Goal: Information Seeking & Learning: Learn about a topic

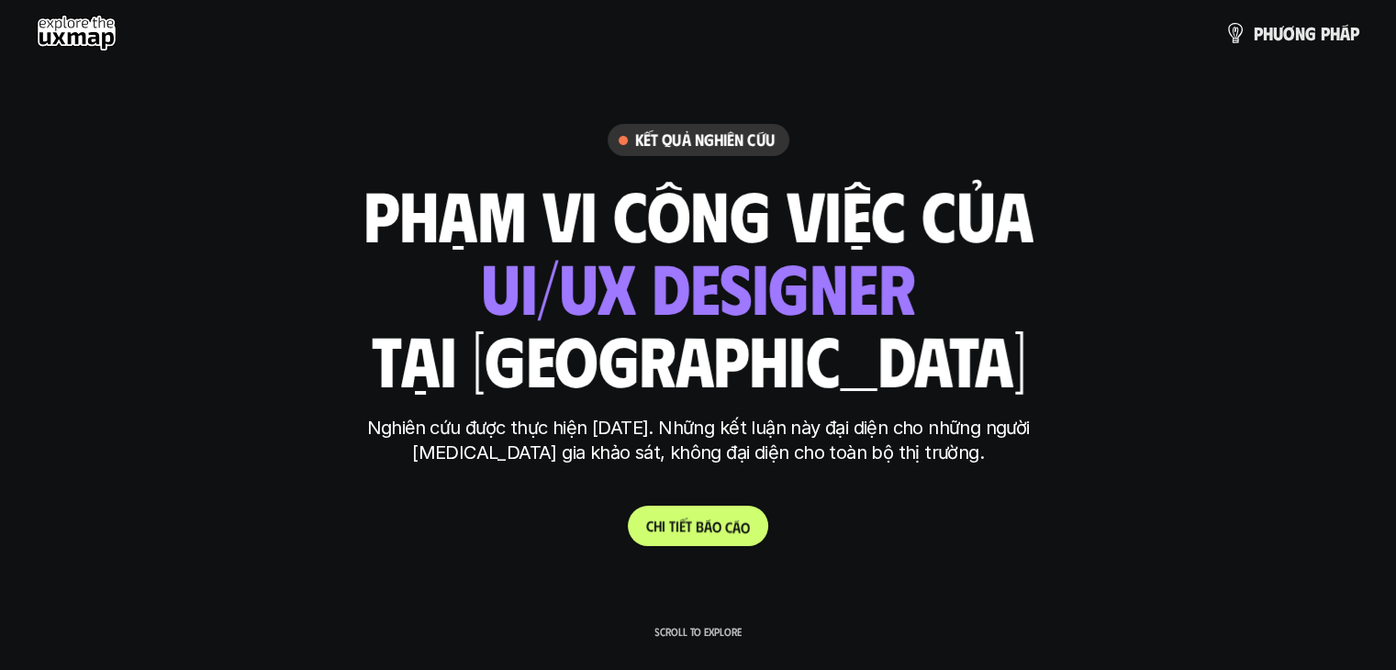
click at [715, 521] on p "C h i t i ế t b á o c á o" at bounding box center [698, 525] width 104 height 17
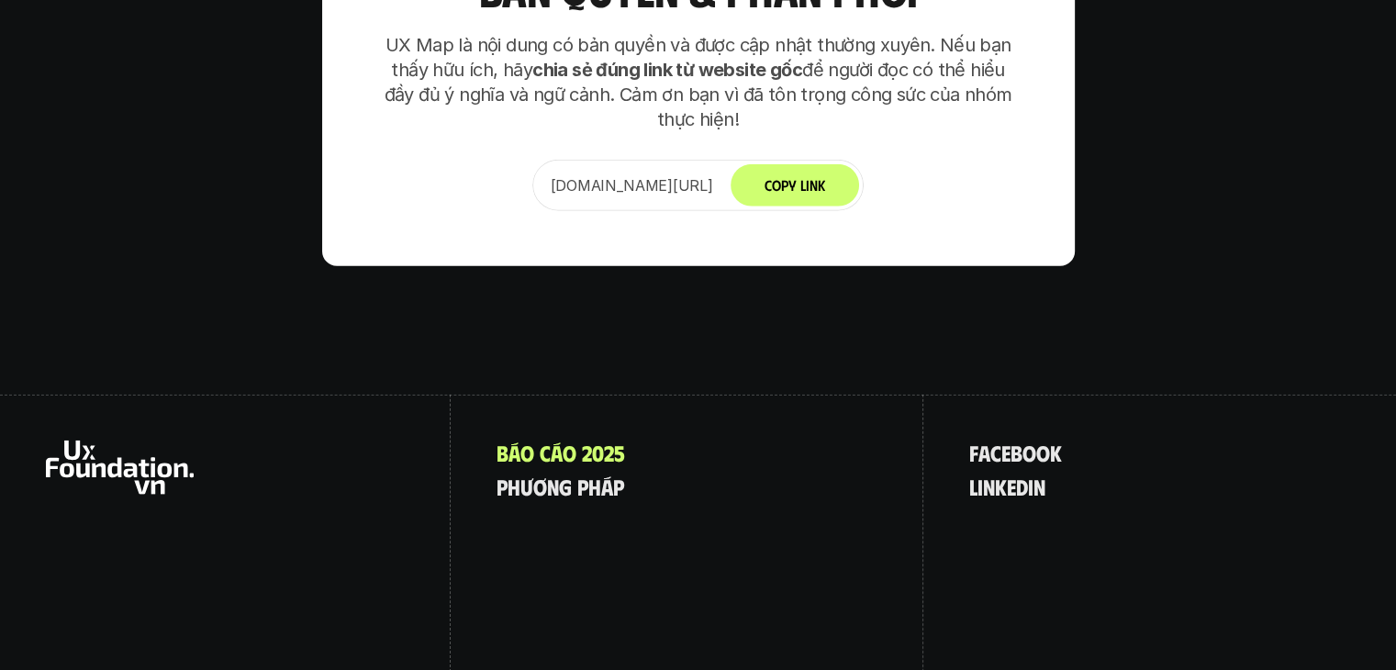
scroll to position [11375, 0]
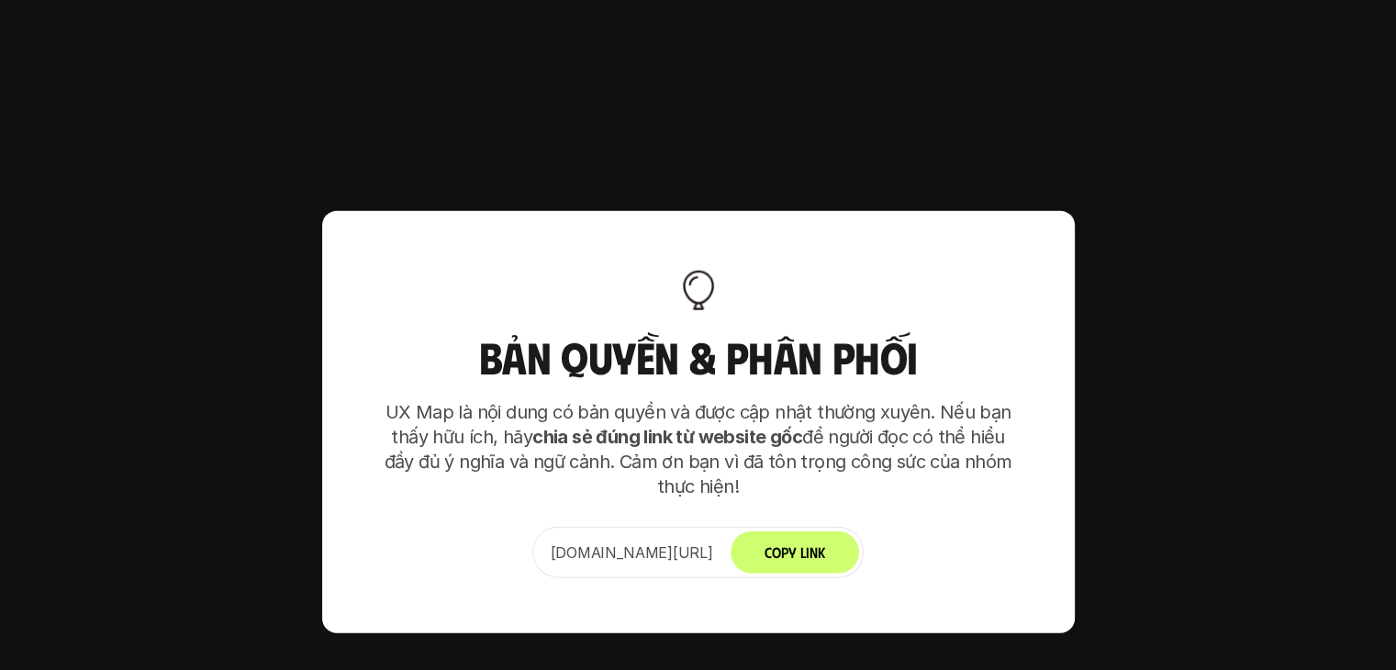
click at [826, 531] on button "Copy Link" at bounding box center [794, 552] width 128 height 42
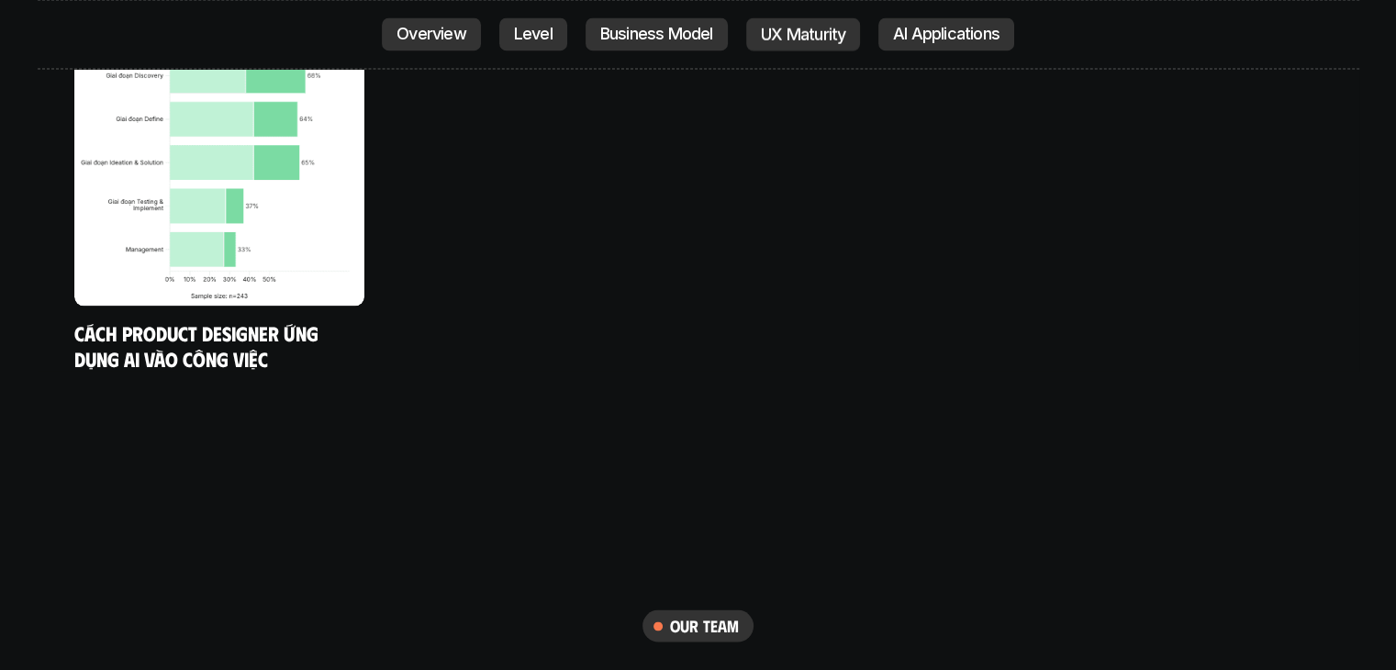
scroll to position [9815, 0]
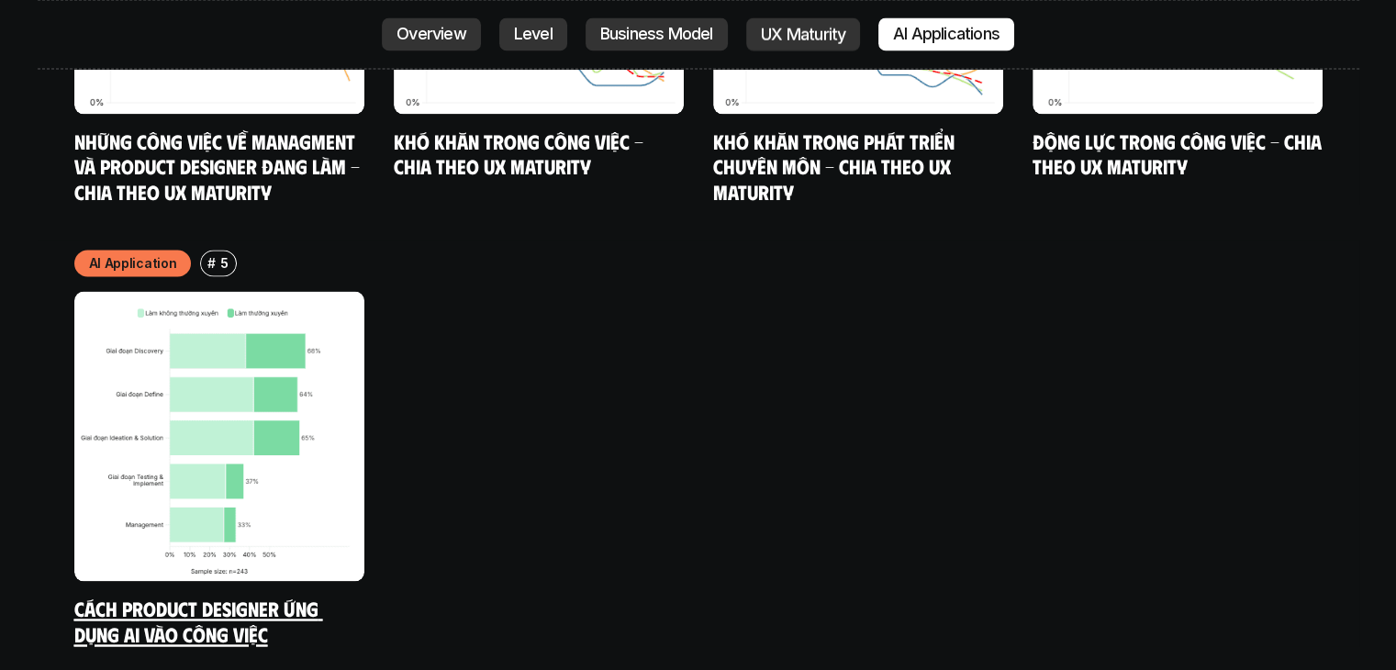
drag, startPoint x: 191, startPoint y: 495, endPoint x: 143, endPoint y: 526, distance: 56.5
click at [143, 595] on link "Cách Product Designer ứng dụng AI vào công việc" at bounding box center [198, 620] width 249 height 50
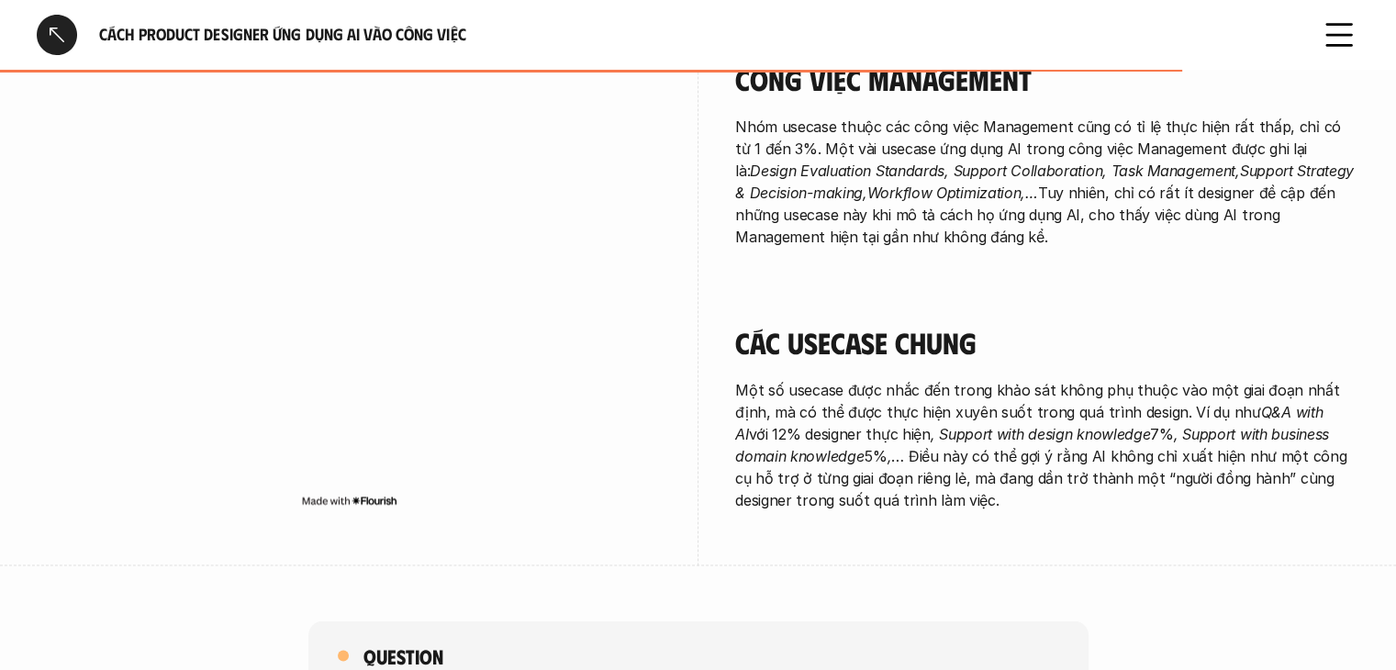
scroll to position [3806, 0]
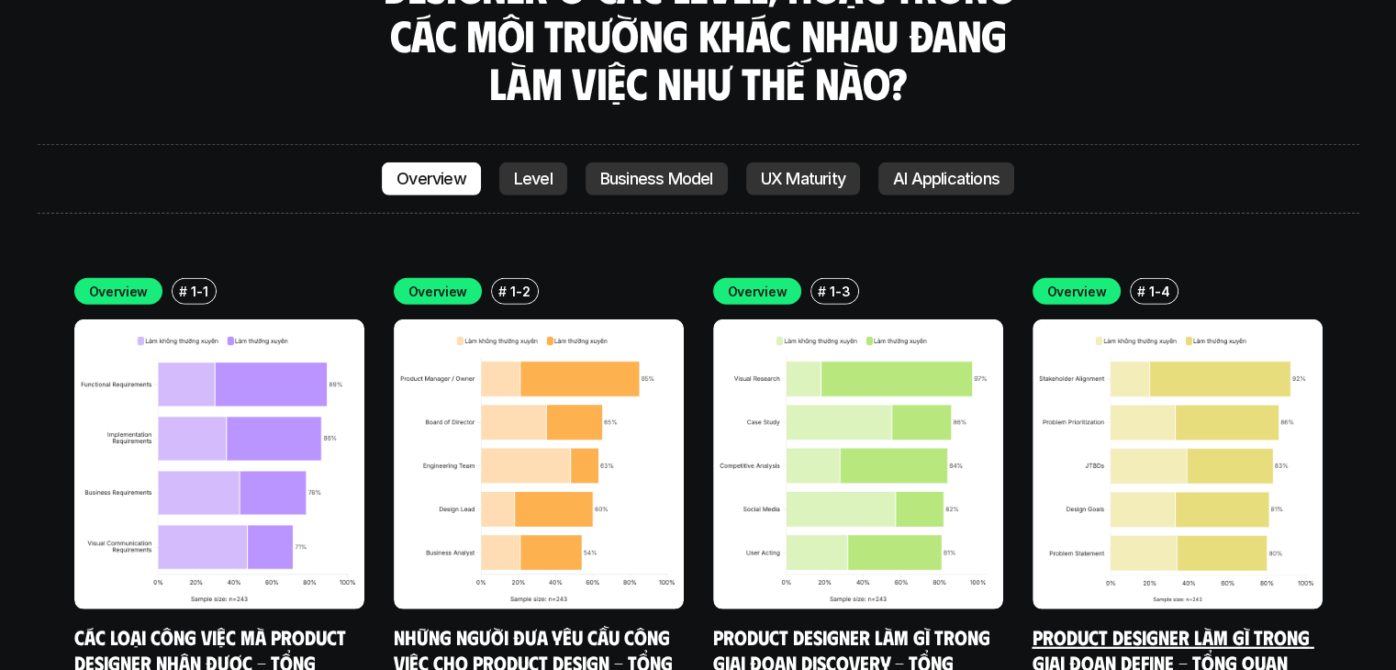
scroll to position [4837, 0]
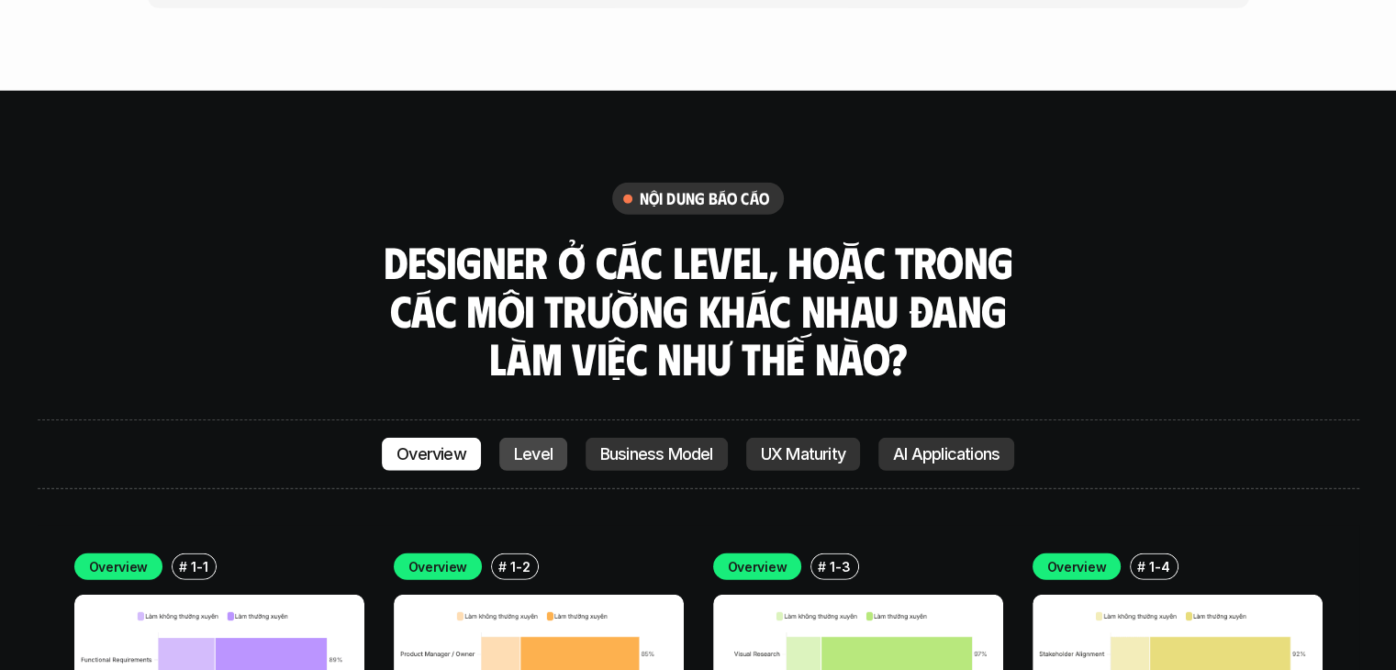
click at [544, 445] on p "Level" at bounding box center [533, 454] width 39 height 18
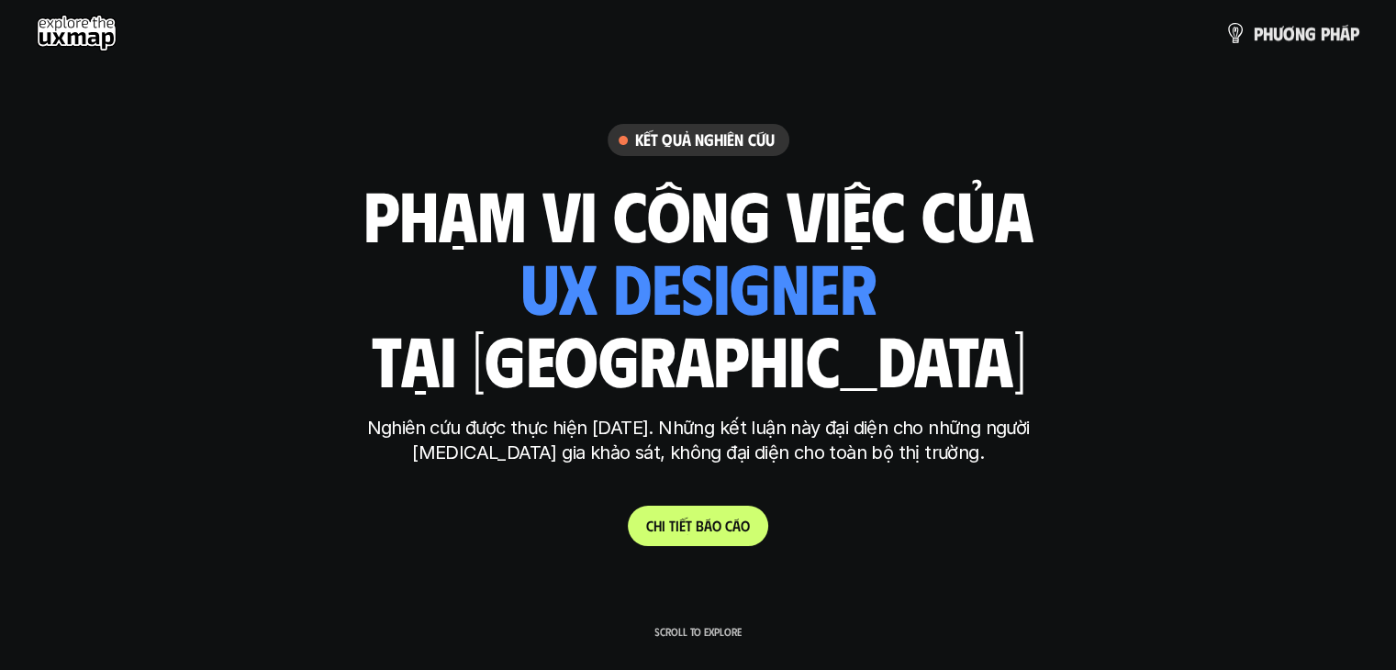
click at [701, 628] on p "Scroll to explore" at bounding box center [697, 631] width 87 height 13
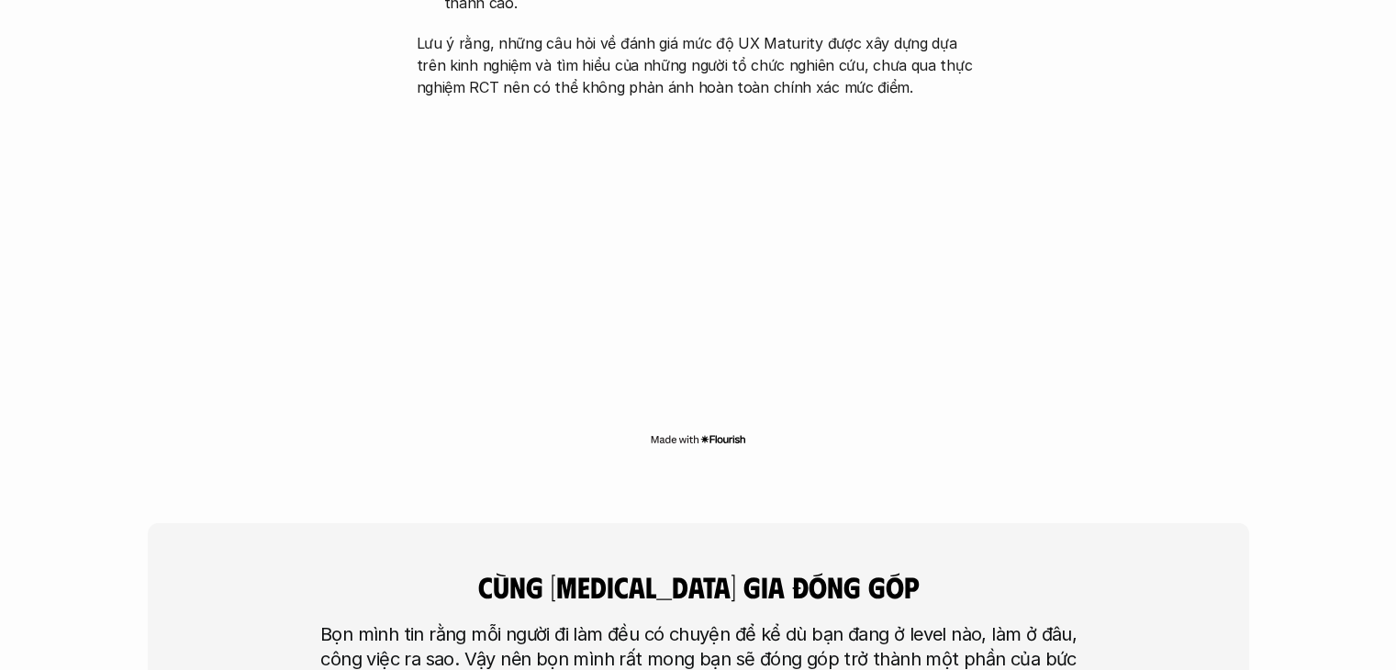
scroll to position [4312, 0]
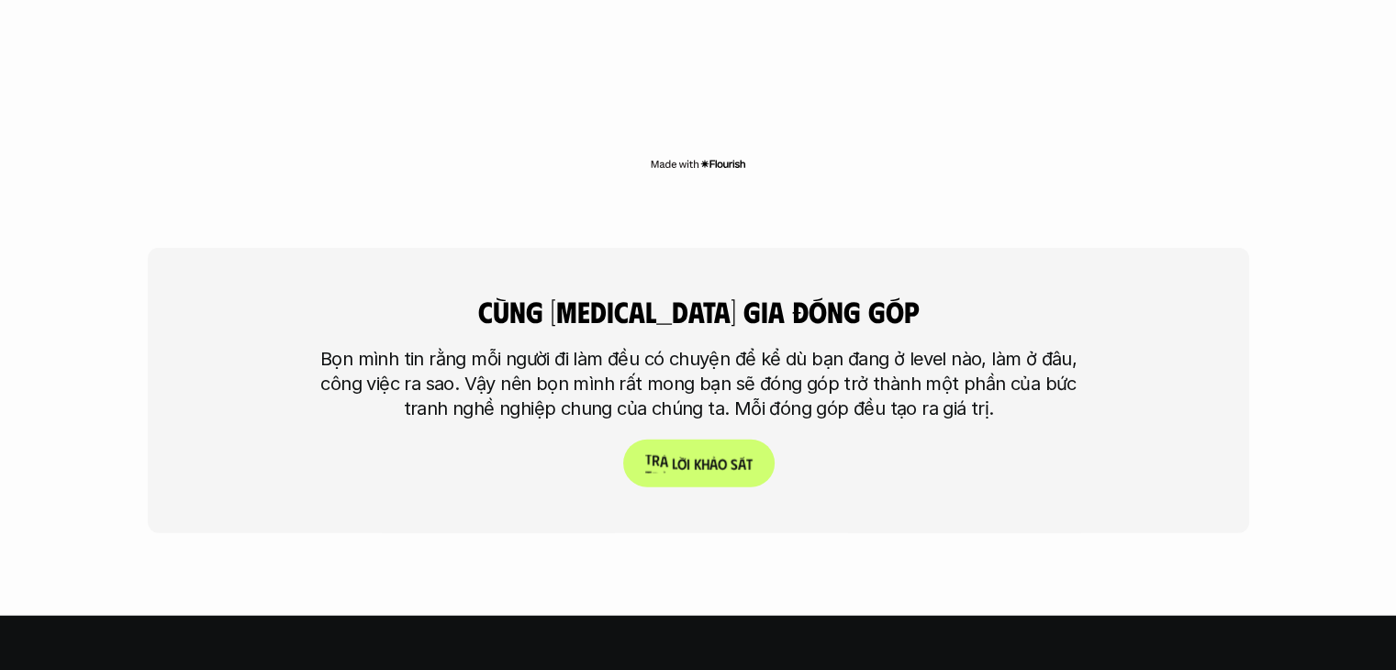
click at [726, 455] on p "T r ả l ờ i k h ả o s á t" at bounding box center [697, 463] width 107 height 17
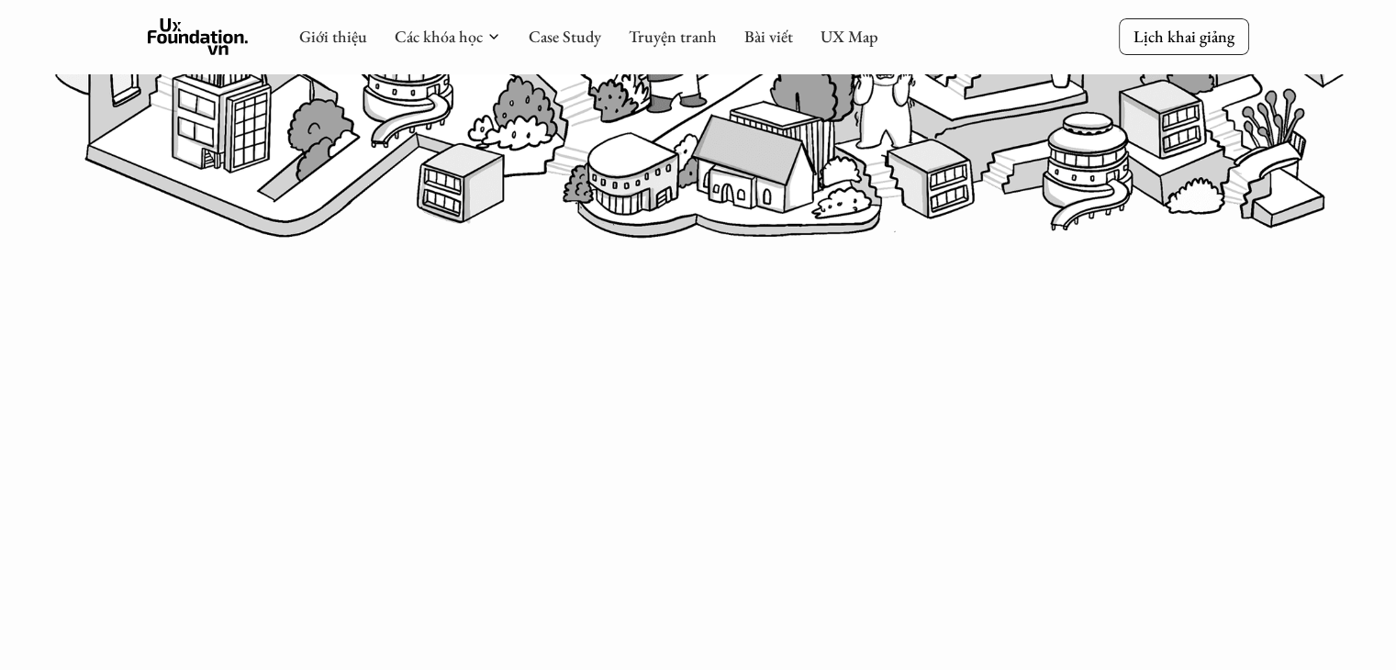
scroll to position [1340, 0]
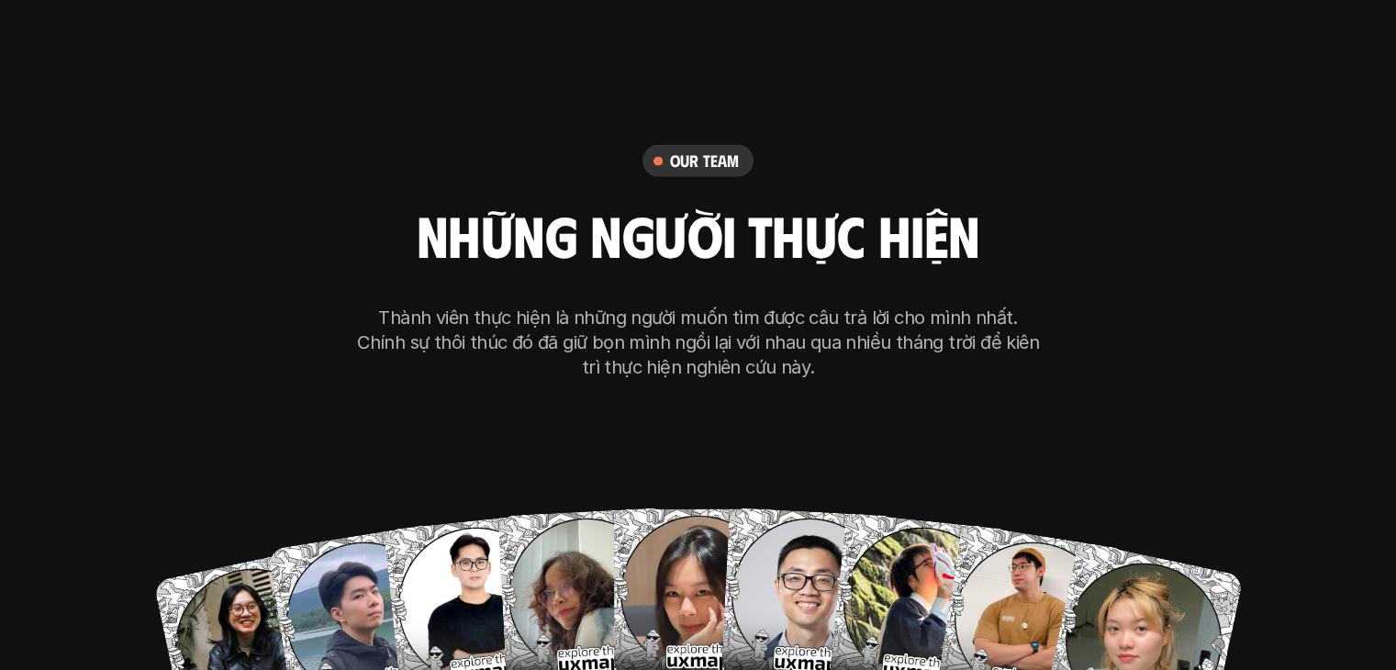
scroll to position [10738, 0]
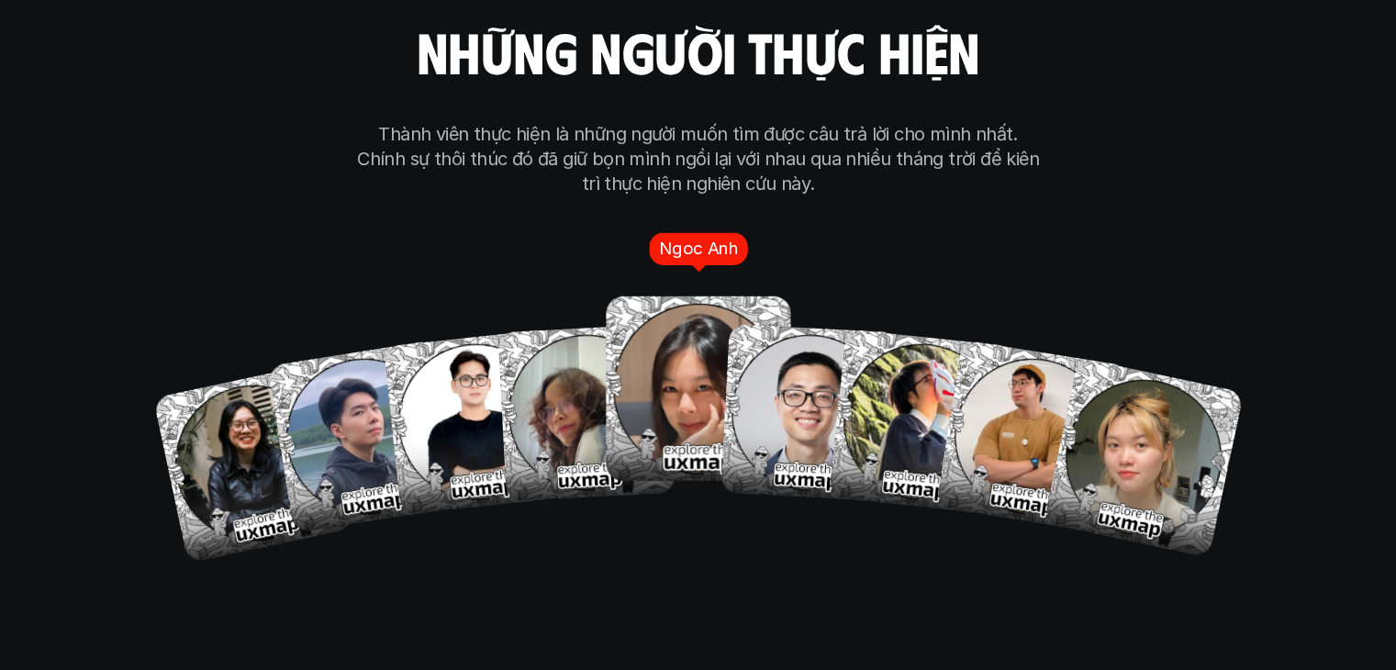
click at [656, 357] on img at bounding box center [698, 389] width 184 height 184
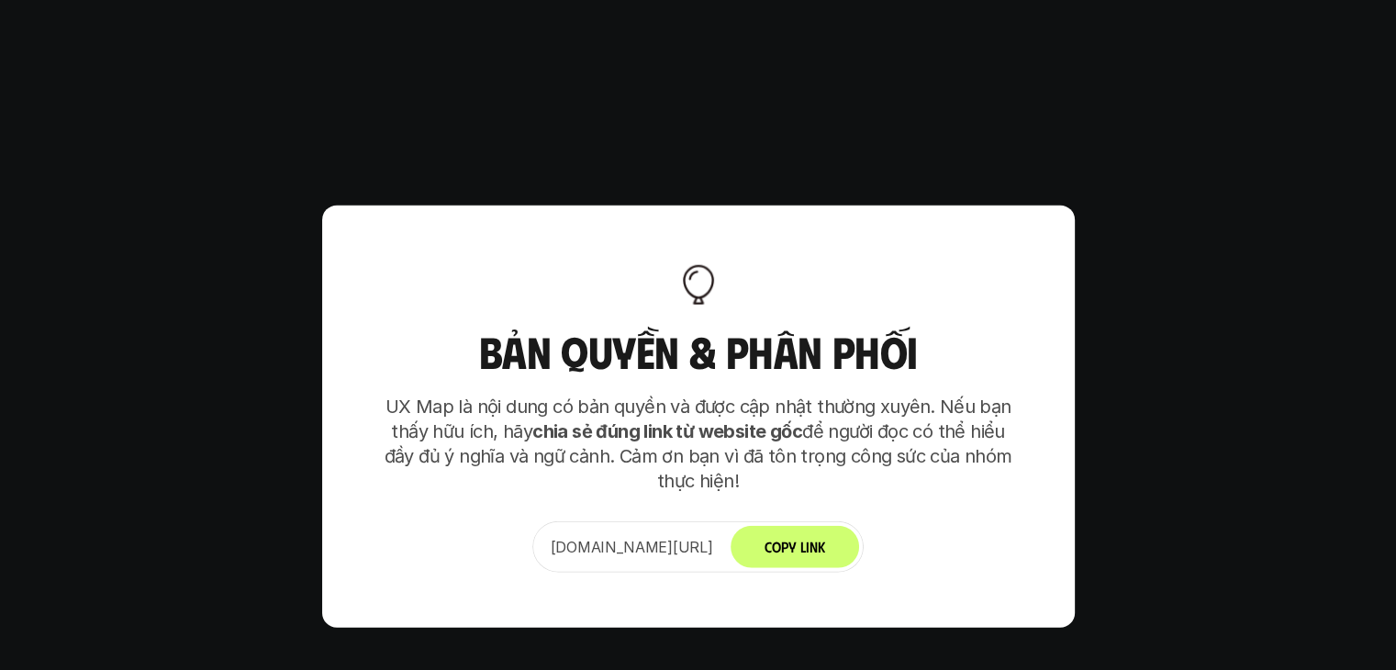
scroll to position [11742, 0]
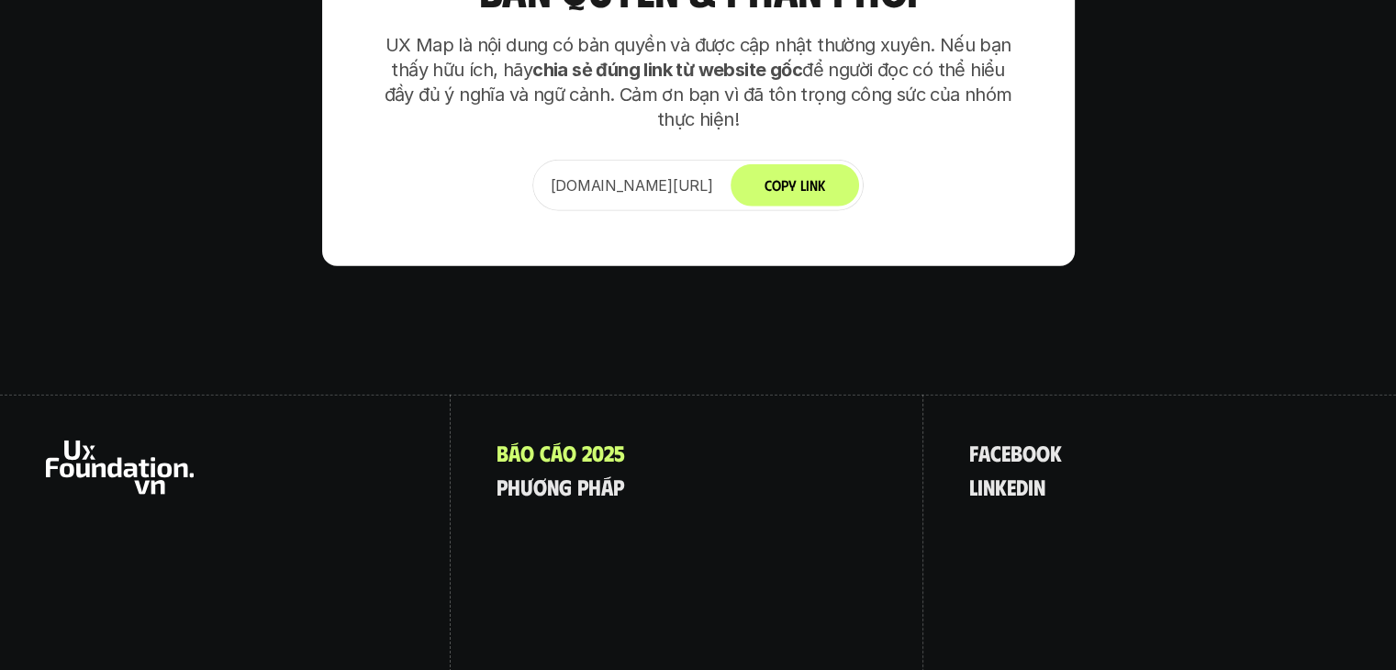
click at [59, 440] on use at bounding box center [120, 467] width 148 height 54
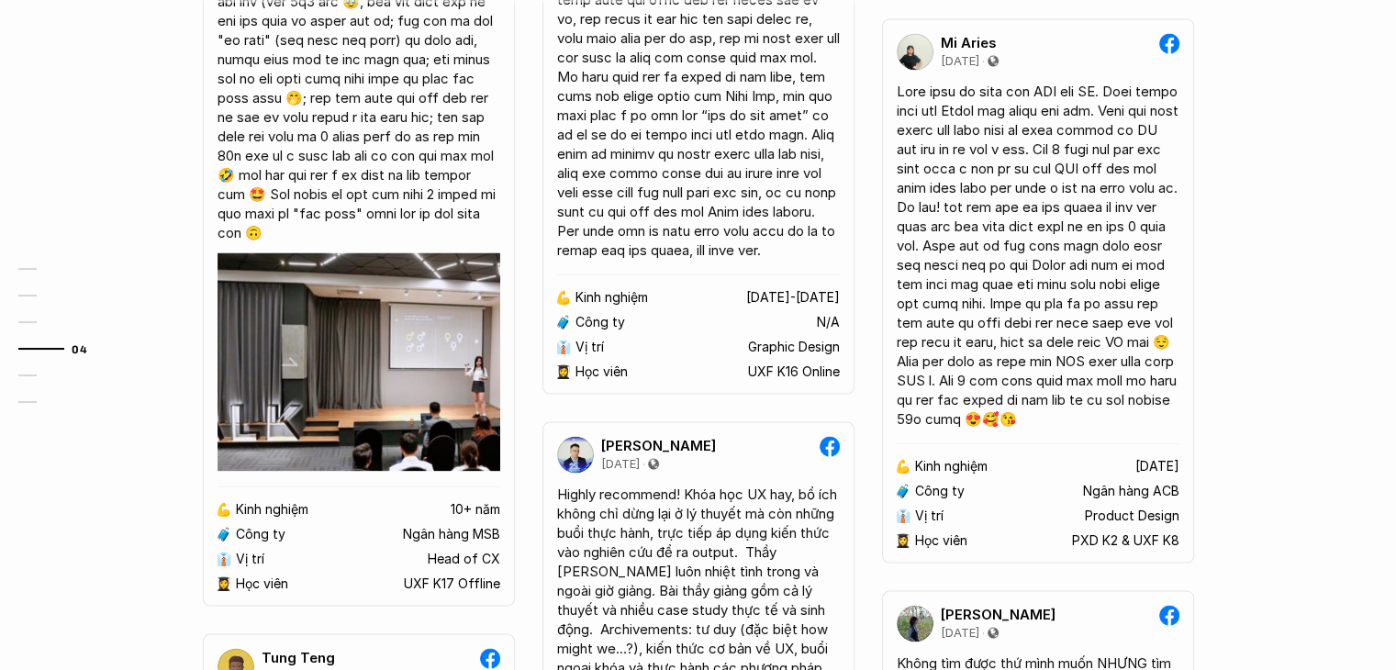
scroll to position [4129, 0]
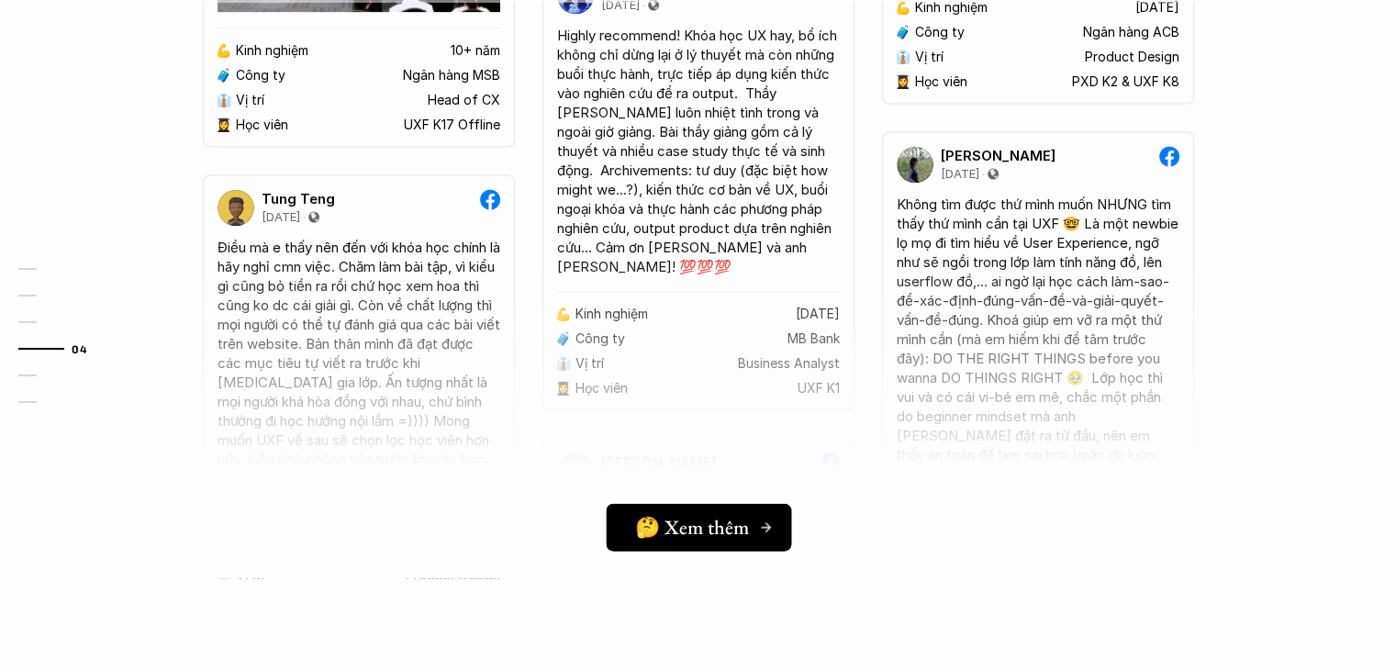
click at [749, 510] on link "🤔 Xem thêm" at bounding box center [698, 528] width 185 height 48
